Goal: Information Seeking & Learning: Learn about a topic

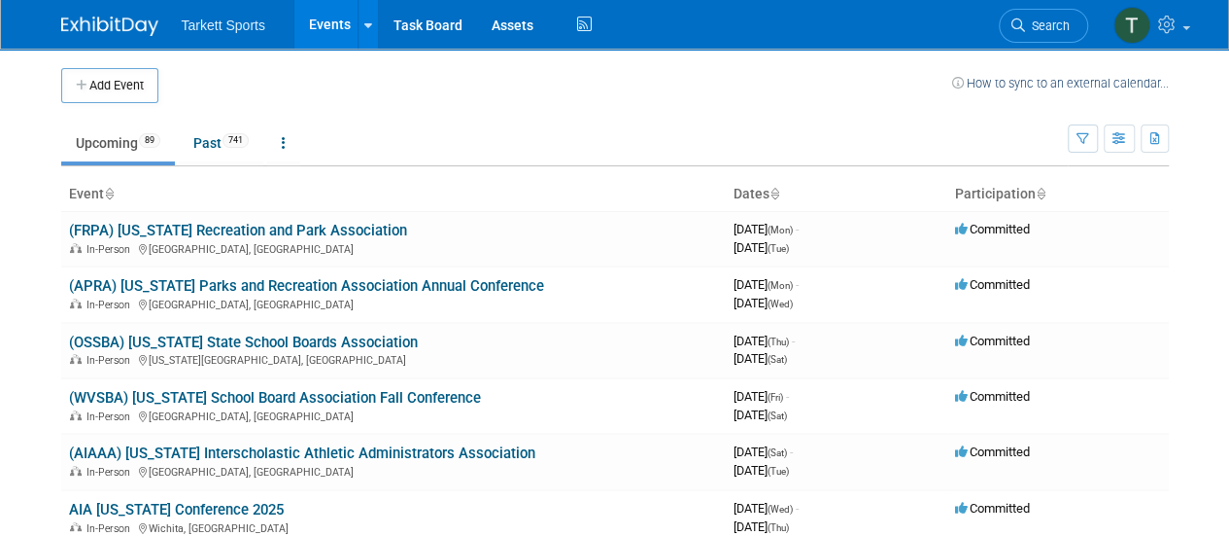
scroll to position [10, 0]
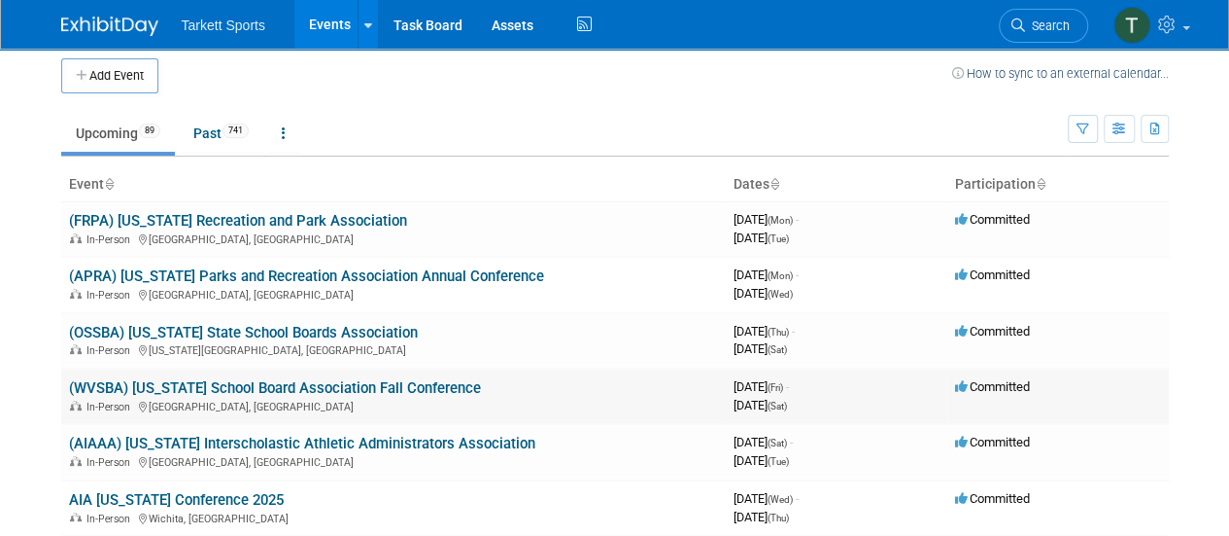
click at [420, 389] on link "(WVSBA) [US_STATE] School Board Association Fall Conference" at bounding box center [275, 387] width 412 height 17
click at [414, 394] on link "(WVSBA) [US_STATE] School Board Association Fall Conference" at bounding box center [275, 387] width 412 height 17
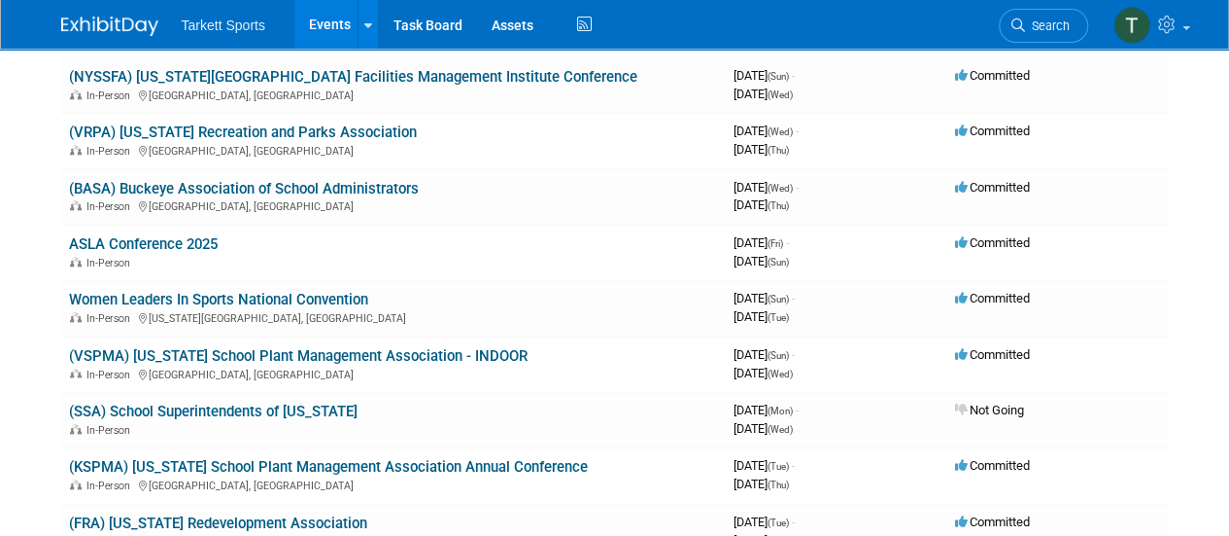
scroll to position [1059, 0]
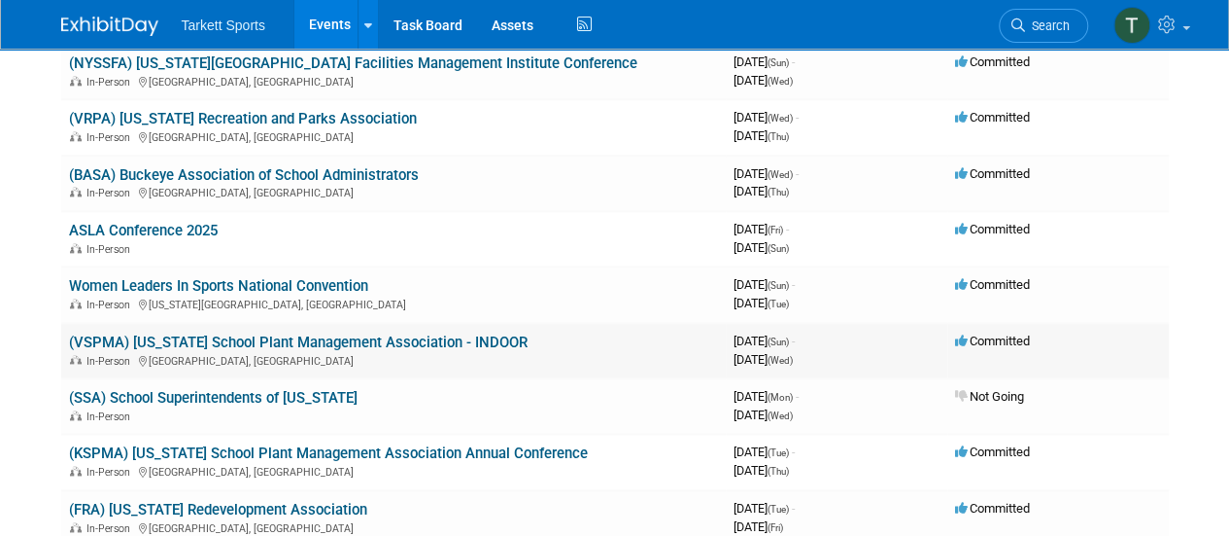
click at [398, 347] on link "(VSPMA) [US_STATE] School Plant Management Association - INDOOR" at bounding box center [298, 341] width 459 height 17
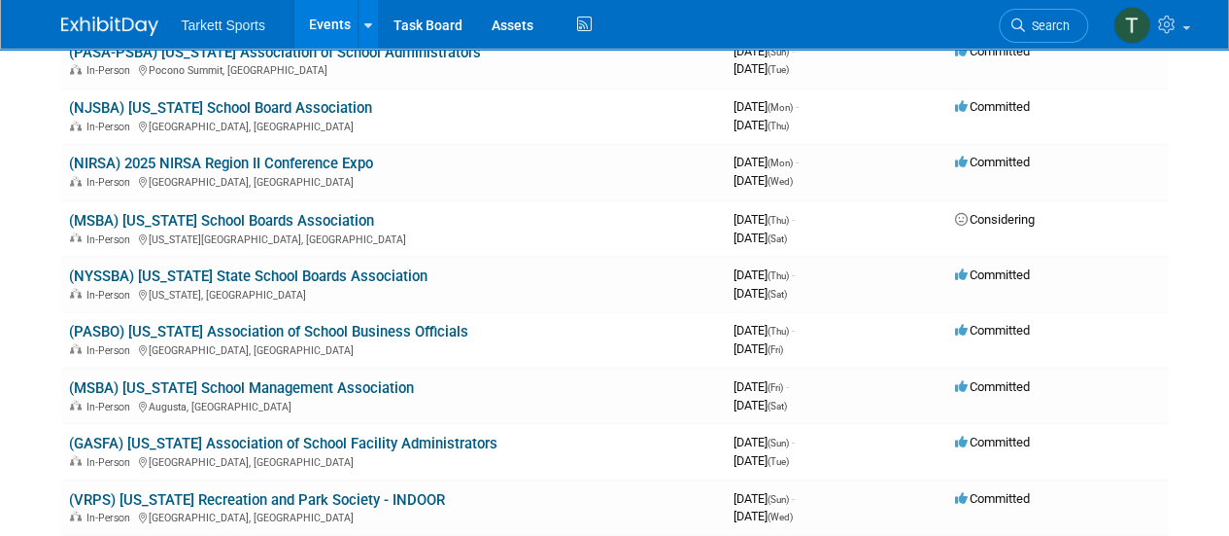
scroll to position [1621, 0]
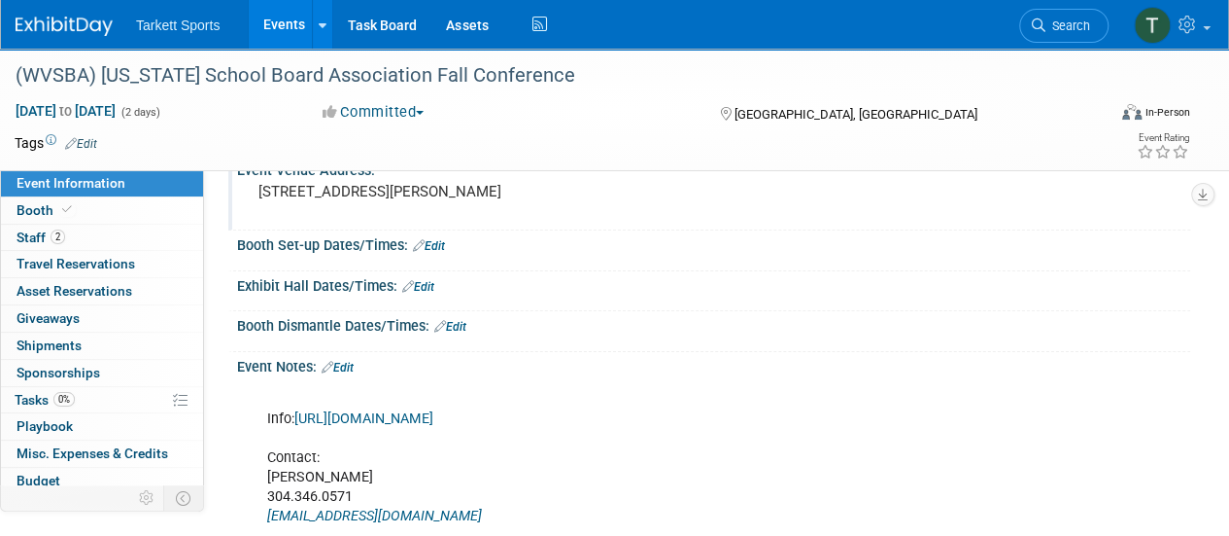
scroll to position [97, 0]
click at [37, 235] on span "Staff 2" at bounding box center [41, 237] width 49 height 16
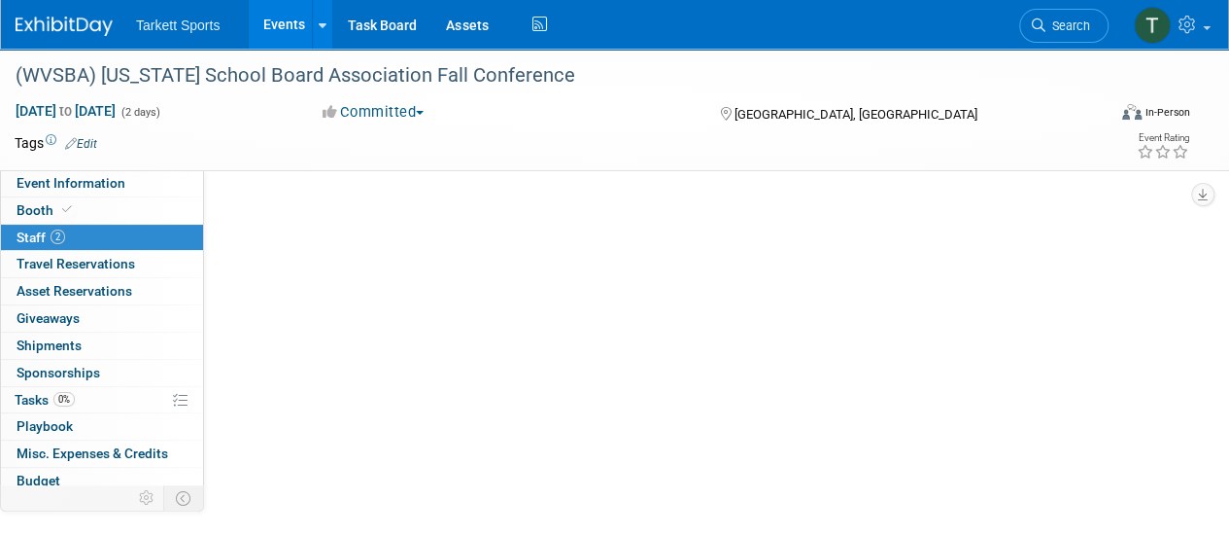
scroll to position [0, 0]
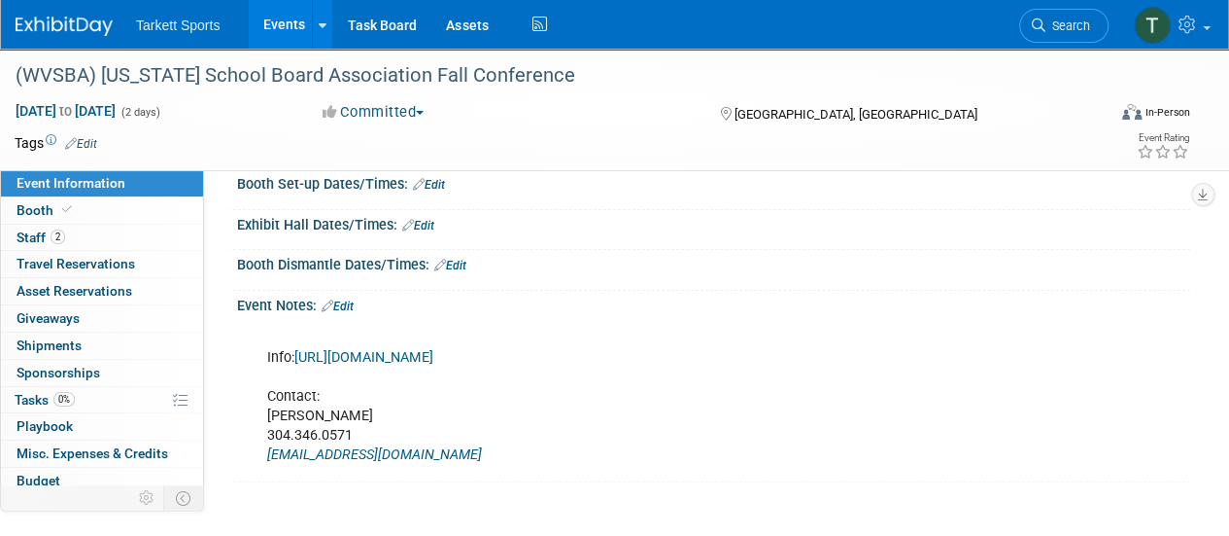
scroll to position [164, 0]
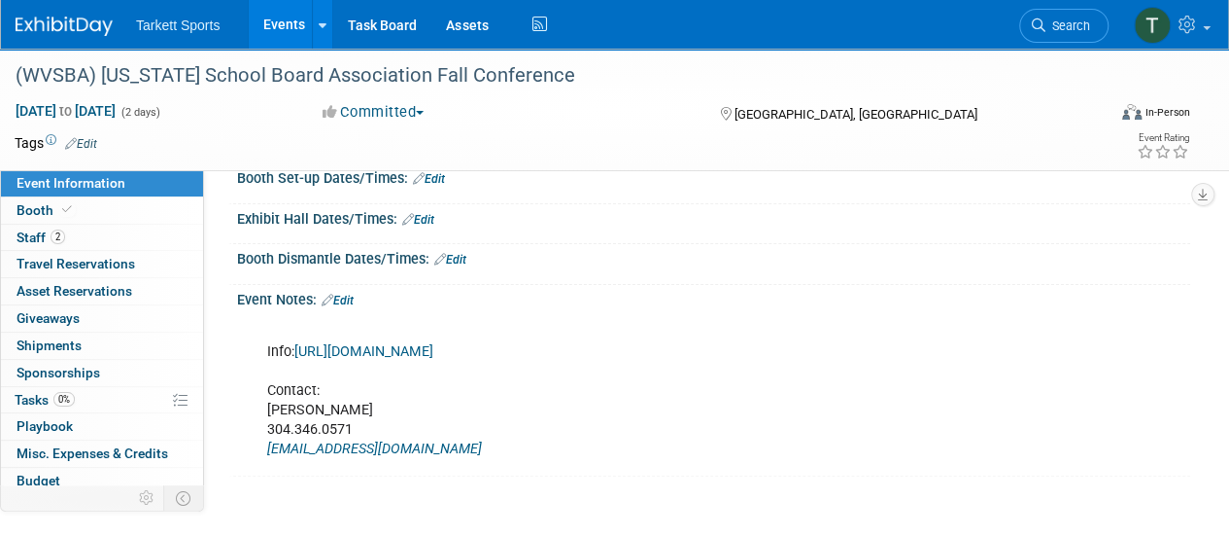
click at [433, 360] on link "https://core-docs.s3.amazonaws.com/documents/asset/uploaded_file/3519/WVSBA/341…" at bounding box center [363, 351] width 139 height 17
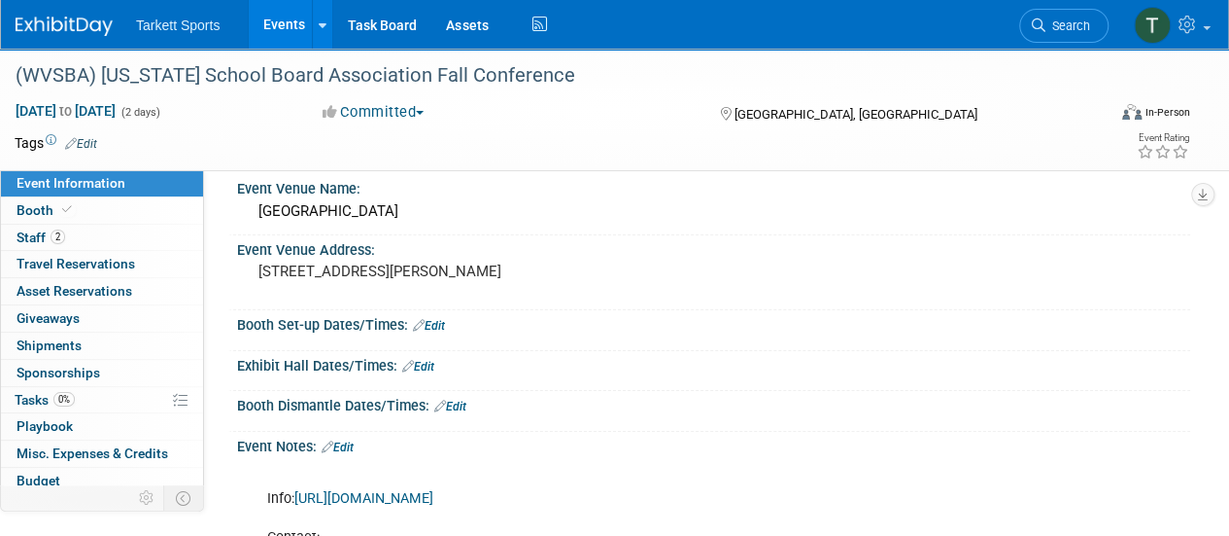
scroll to position [2, 0]
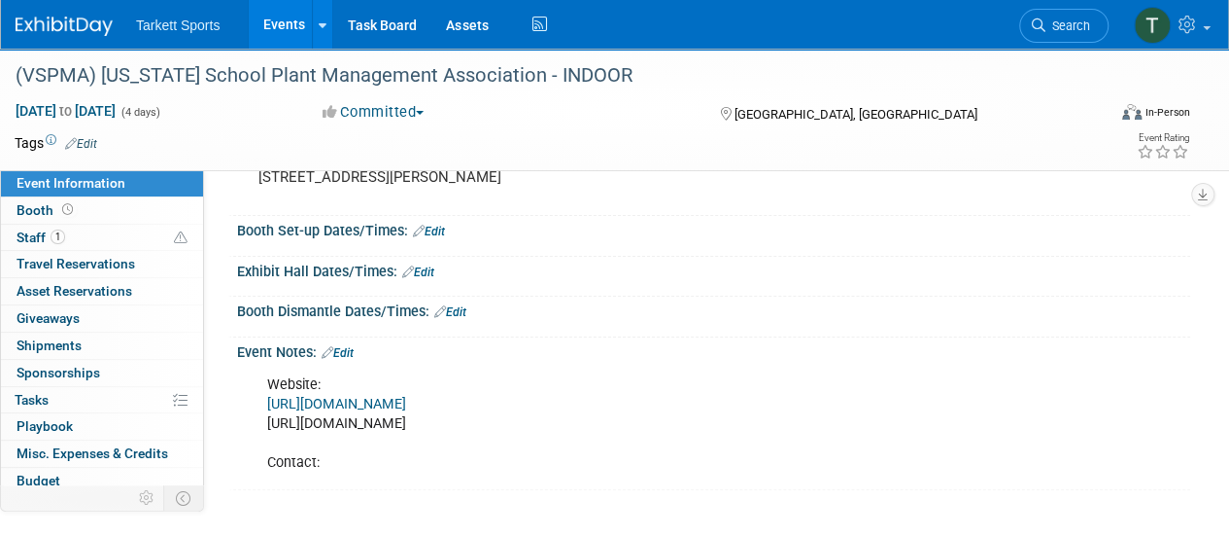
scroll to position [121, 0]
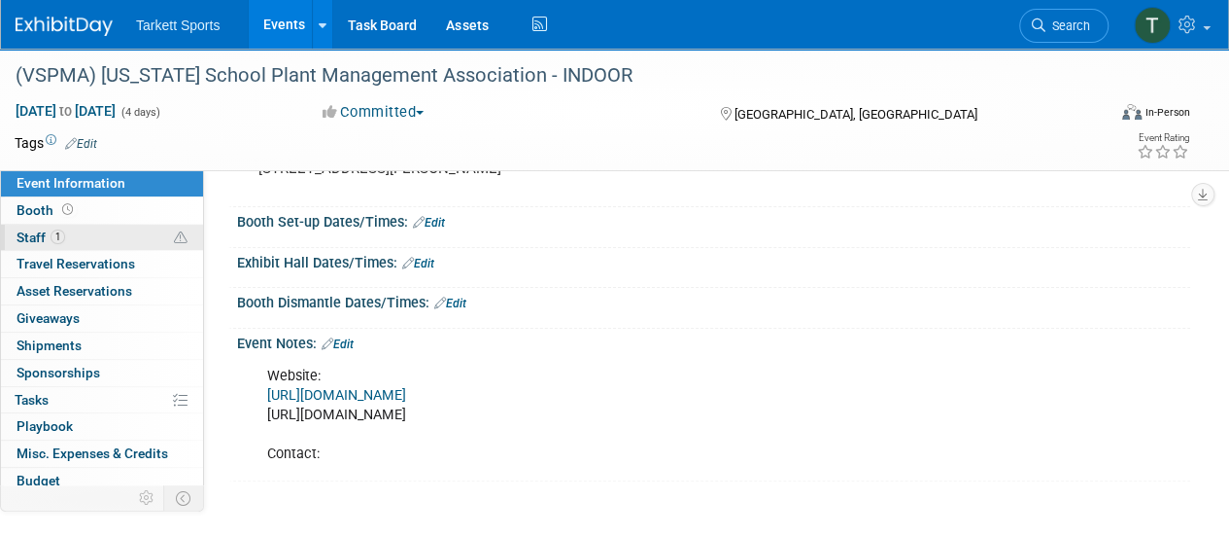
click at [27, 235] on span "Staff 1" at bounding box center [41, 237] width 49 height 16
